Goal: Find specific page/section: Find specific page/section

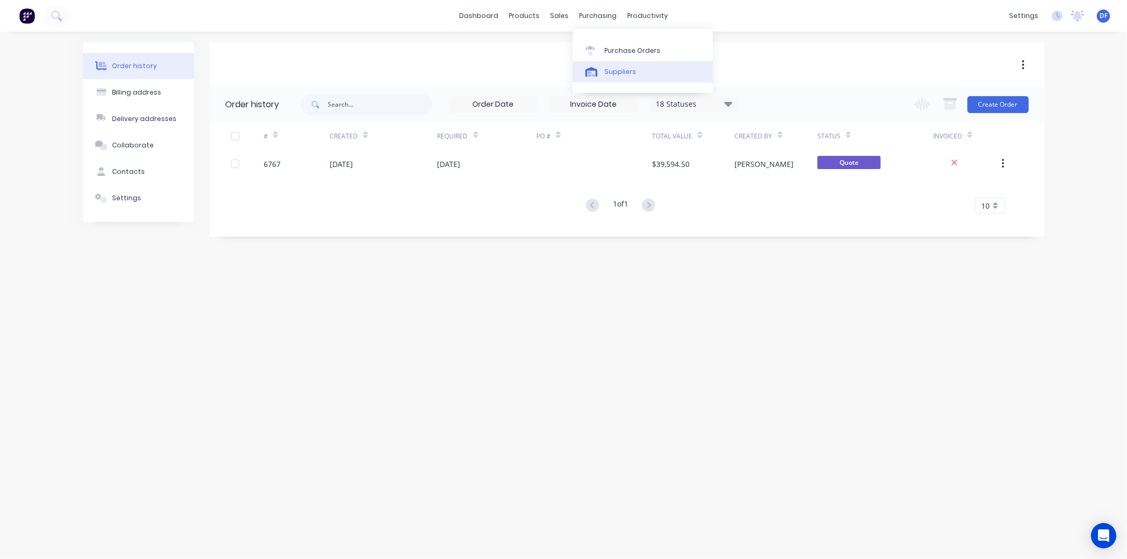
click at [614, 64] on link "Suppliers" at bounding box center [643, 71] width 140 height 21
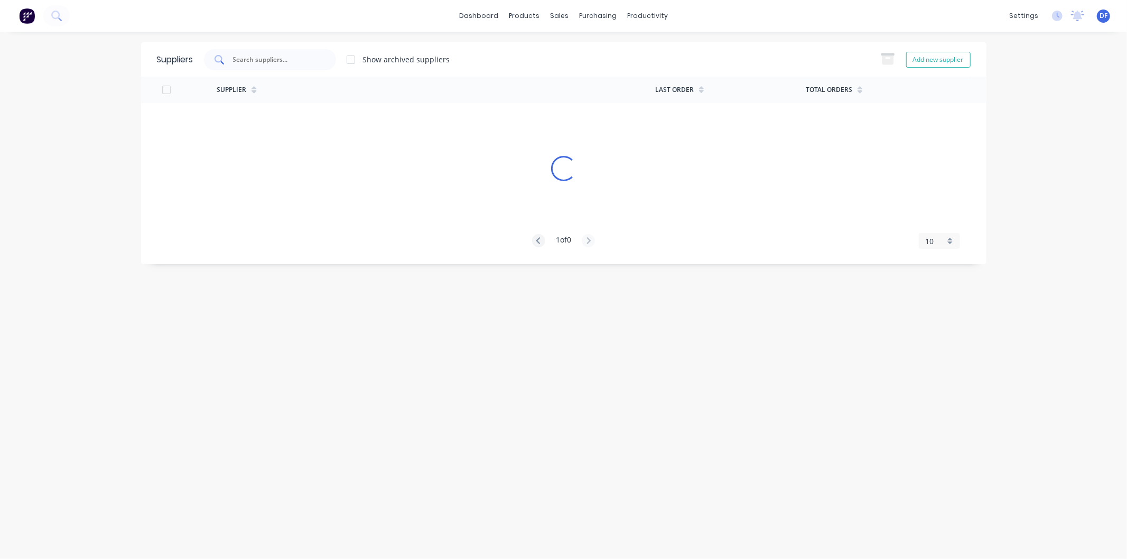
click at [271, 56] on input "text" at bounding box center [276, 59] width 88 height 11
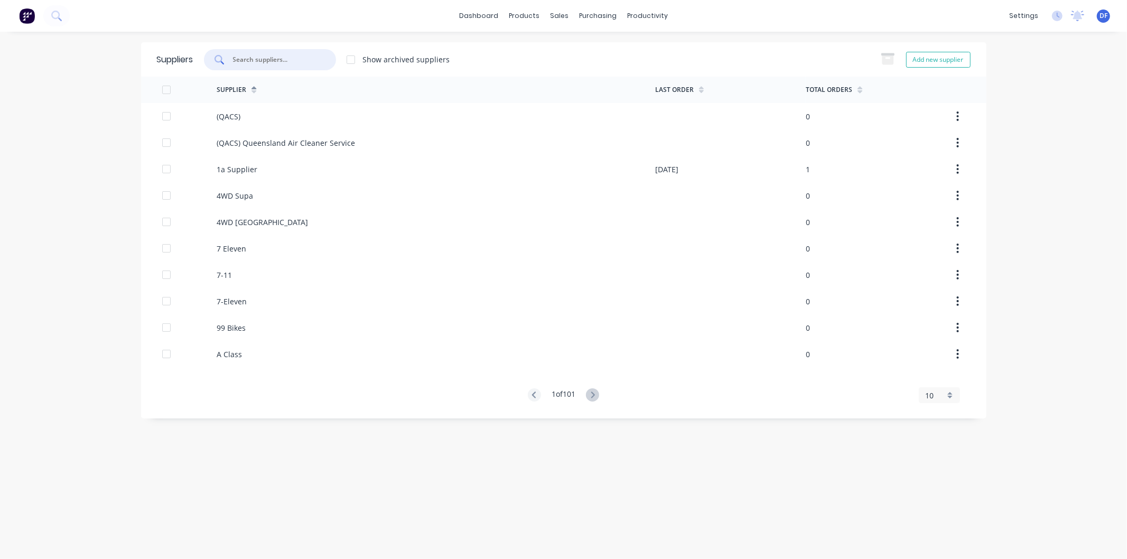
type input "d"
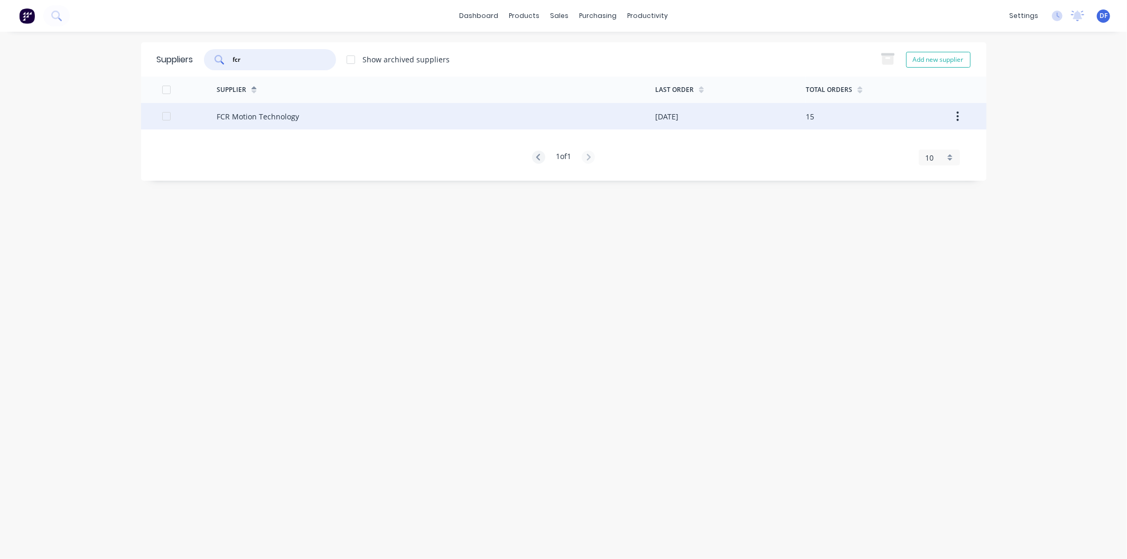
type input "fcr"
click at [256, 120] on div "FCR Motion Technology" at bounding box center [258, 116] width 82 height 11
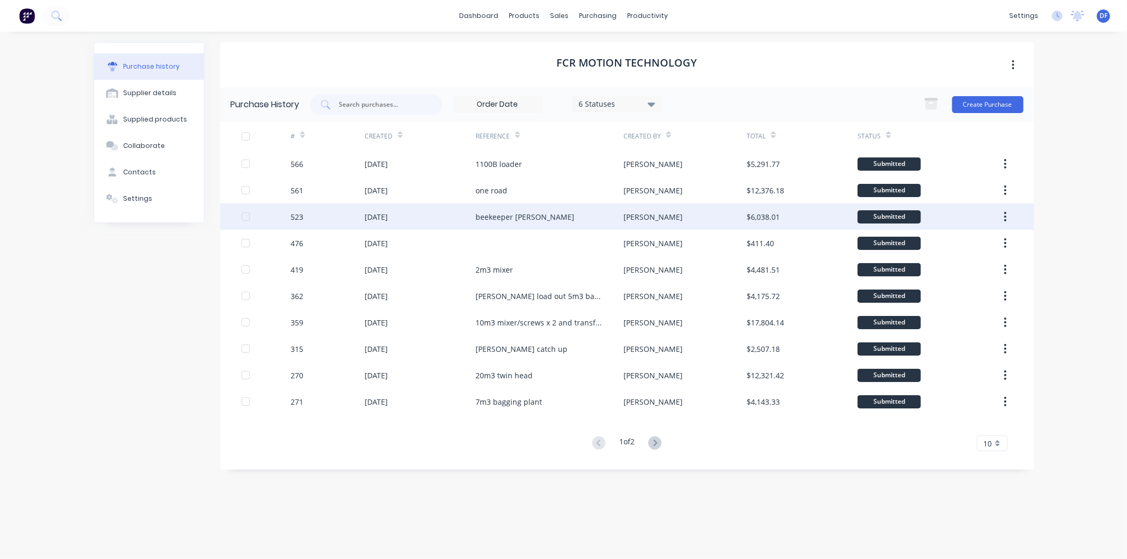
click at [508, 213] on div "beekeeper [PERSON_NAME]" at bounding box center [524, 216] width 99 height 11
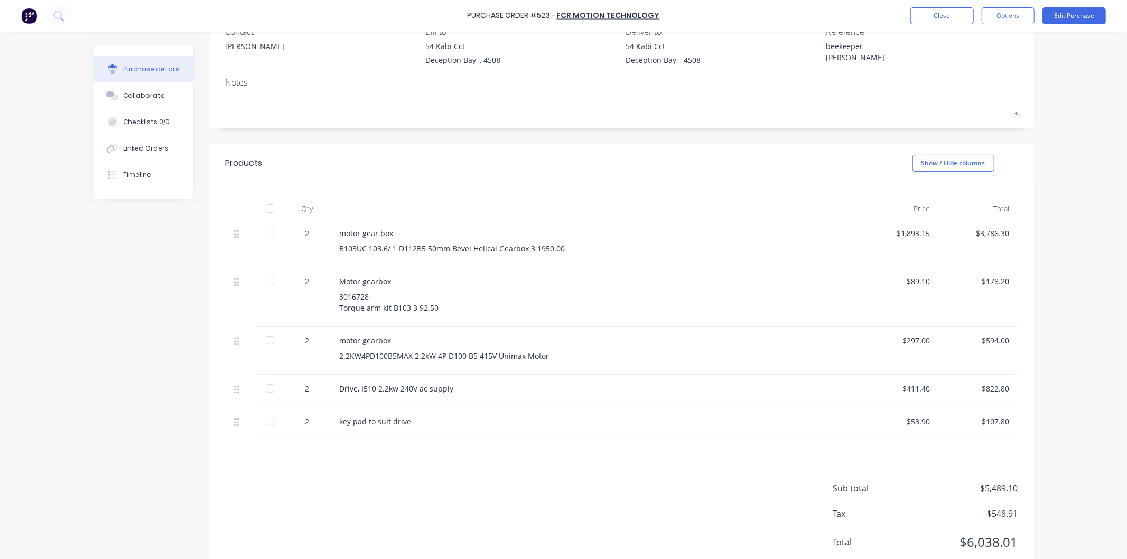
scroll to position [117, 0]
